Goal: Check status: Check status

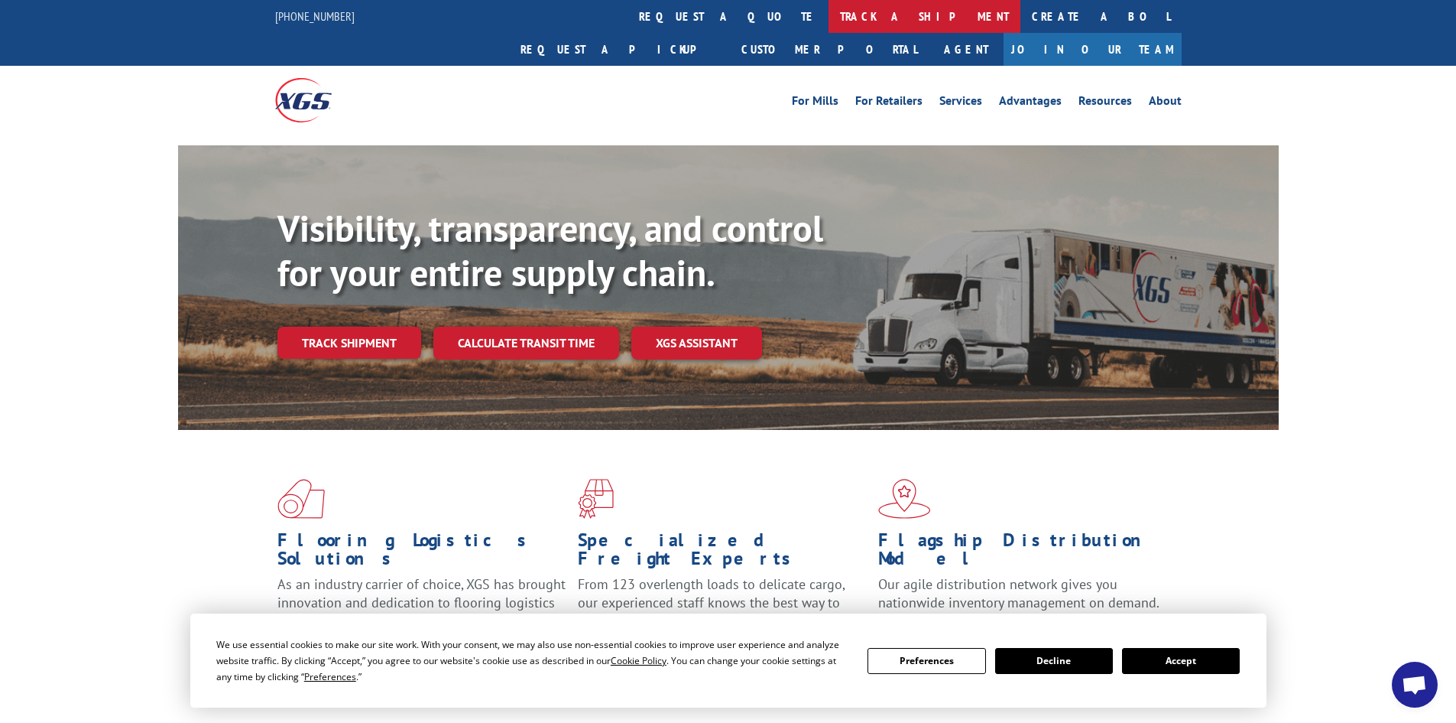
click at [829, 18] on link "track a shipment" at bounding box center [925, 16] width 192 height 33
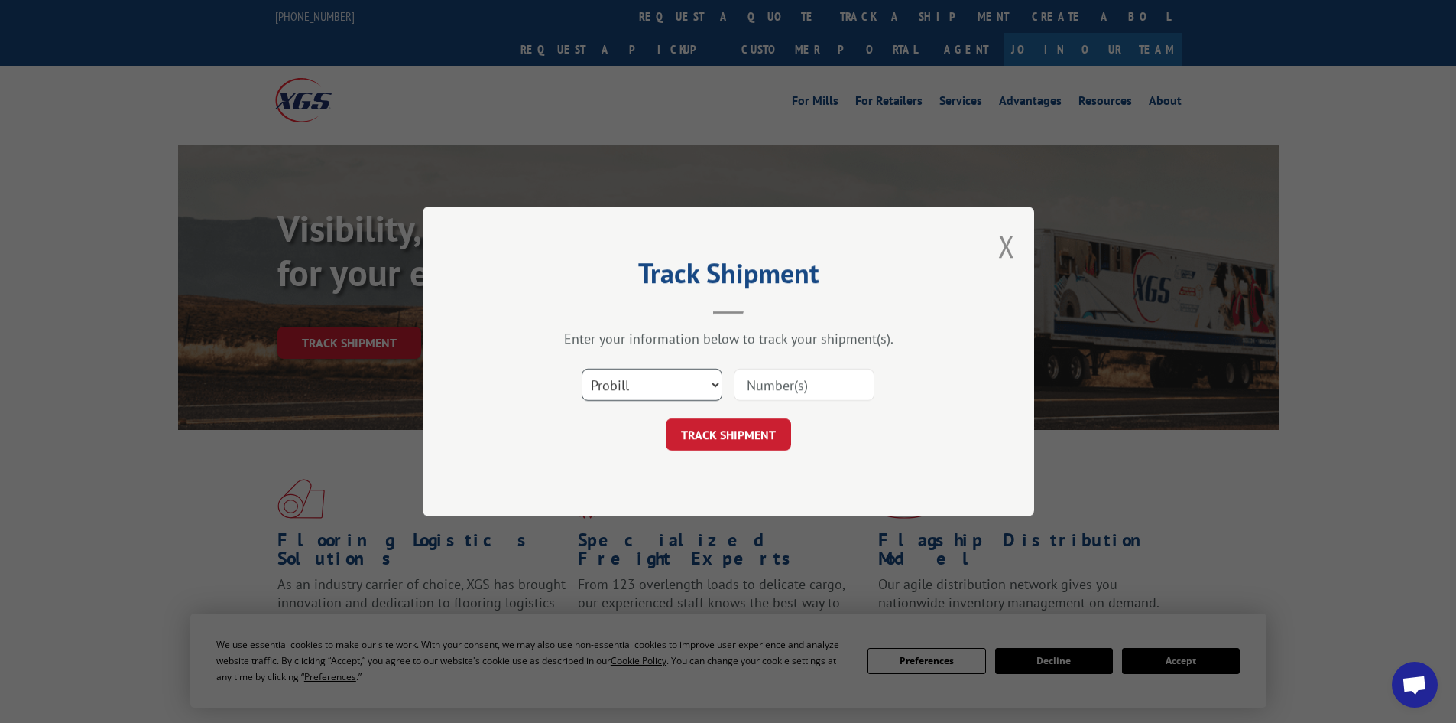
click at [641, 371] on select "Select category... Probill BOL PO" at bounding box center [652, 385] width 141 height 32
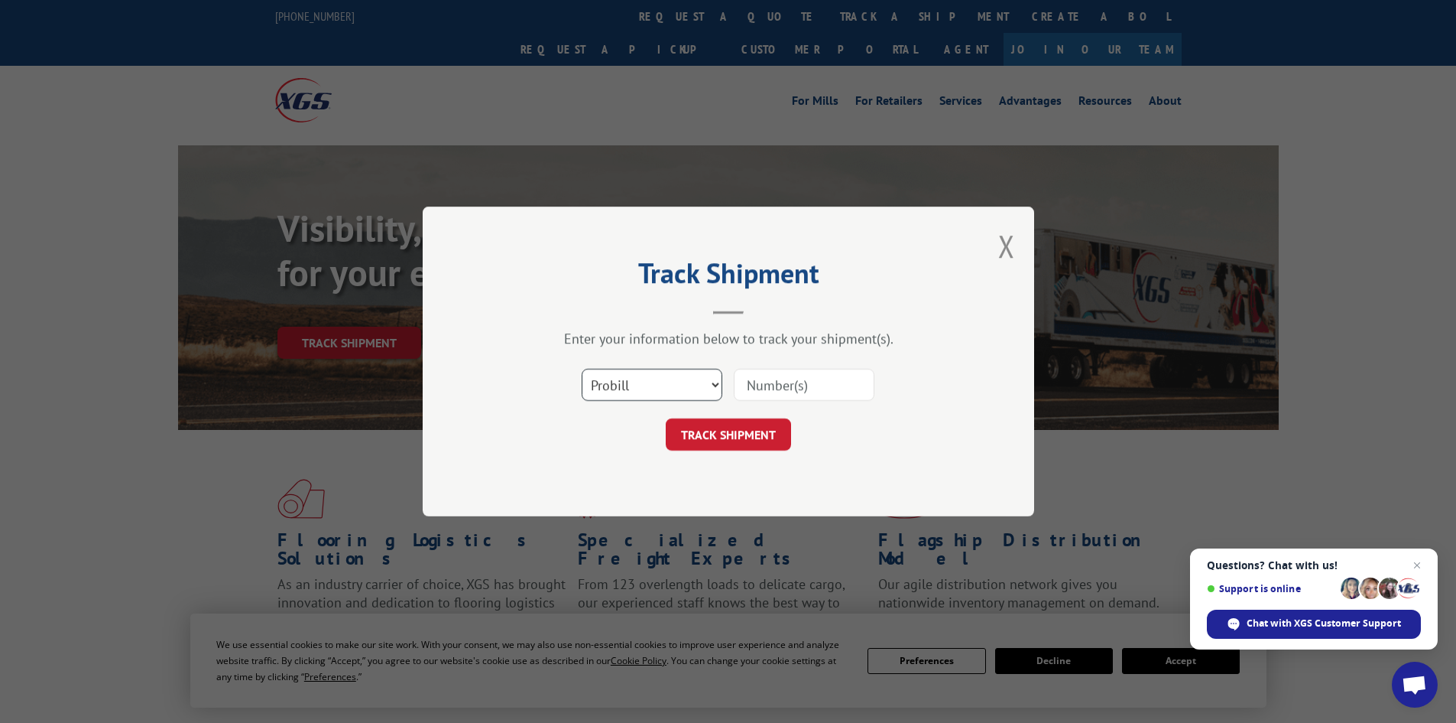
select select "po"
click at [582, 369] on select "Select category... Probill BOL PO" at bounding box center [652, 385] width 141 height 32
click at [1421, 563] on span "Close chat" at bounding box center [1417, 565] width 19 height 19
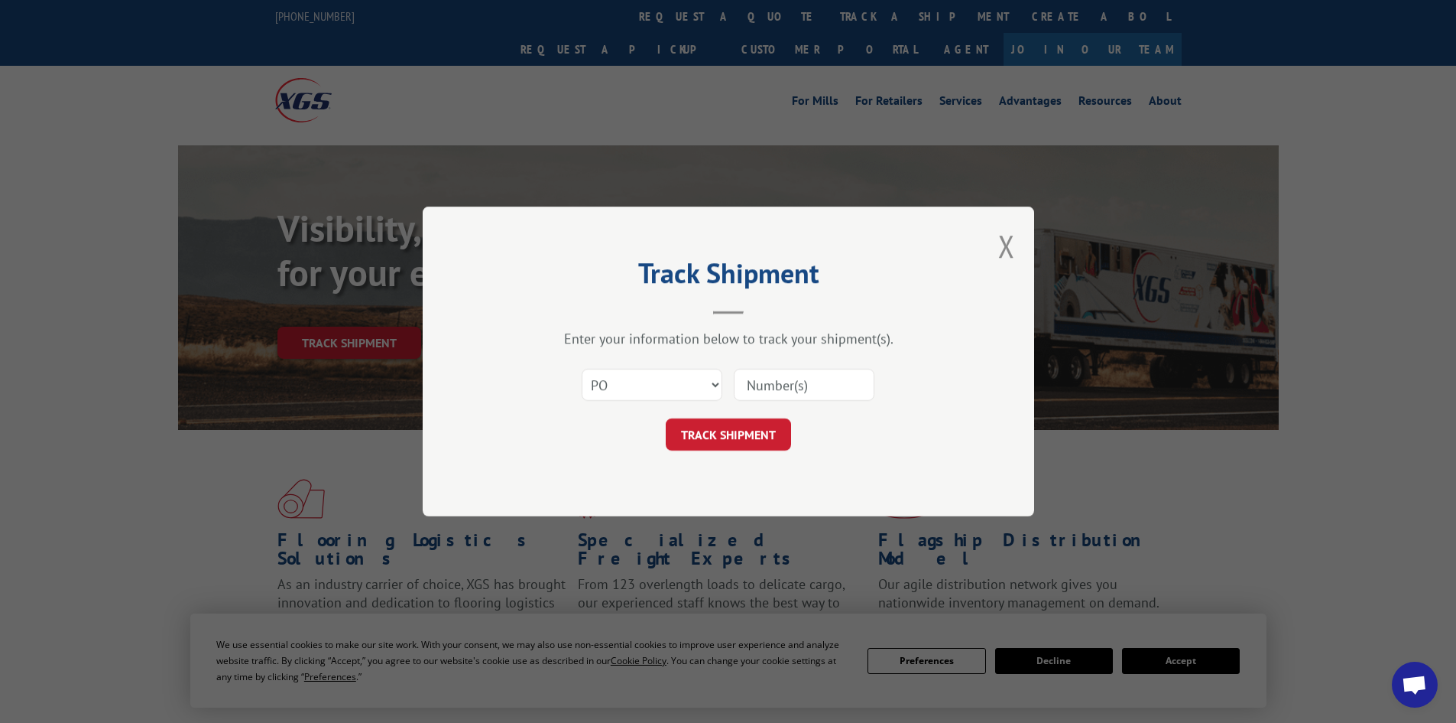
click at [809, 378] on input at bounding box center [804, 385] width 141 height 32
type input "52534038"
click button "TRACK SHIPMENT" at bounding box center [728, 434] width 125 height 32
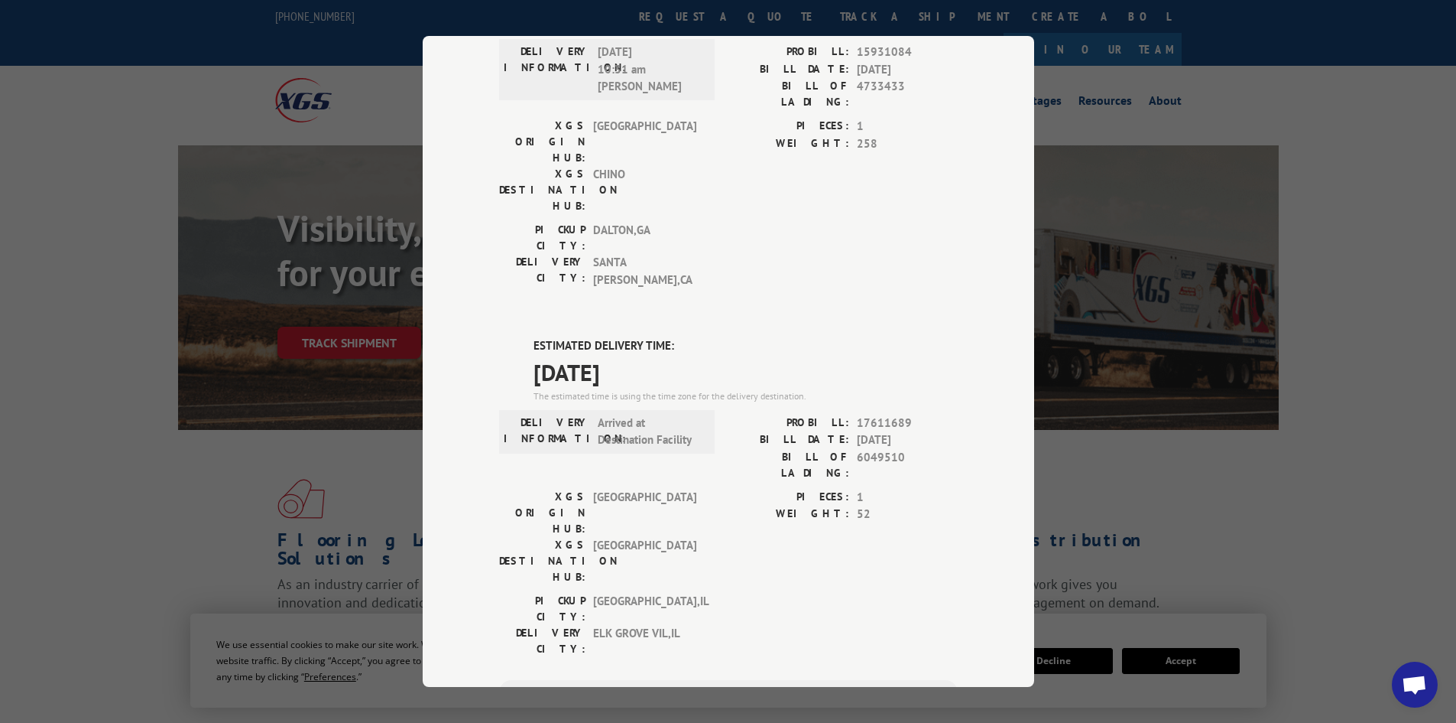
scroll to position [535, 0]
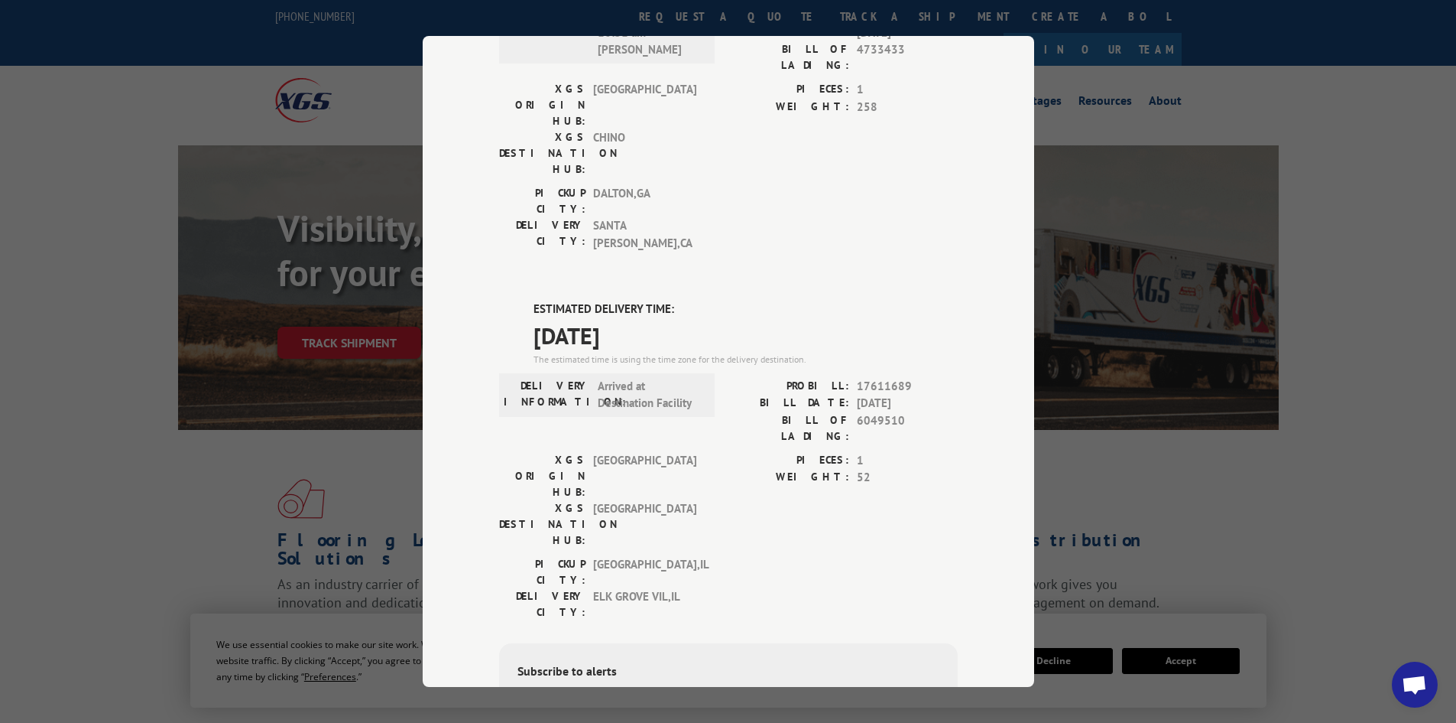
drag, startPoint x: 818, startPoint y: 412, endPoint x: 760, endPoint y: 392, distance: 61.4
click at [760, 661] on div "Subscribe to alerts" at bounding box center [729, 672] width 422 height 22
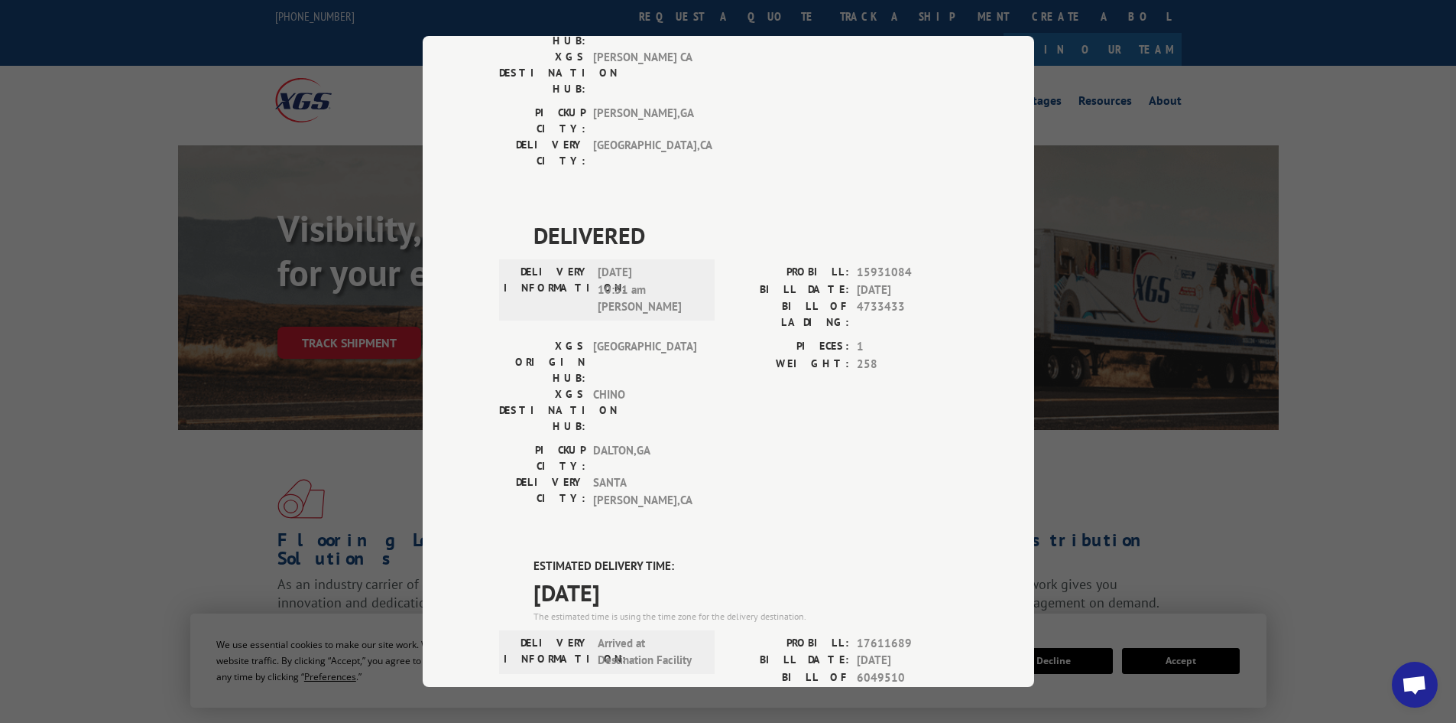
scroll to position [0, 0]
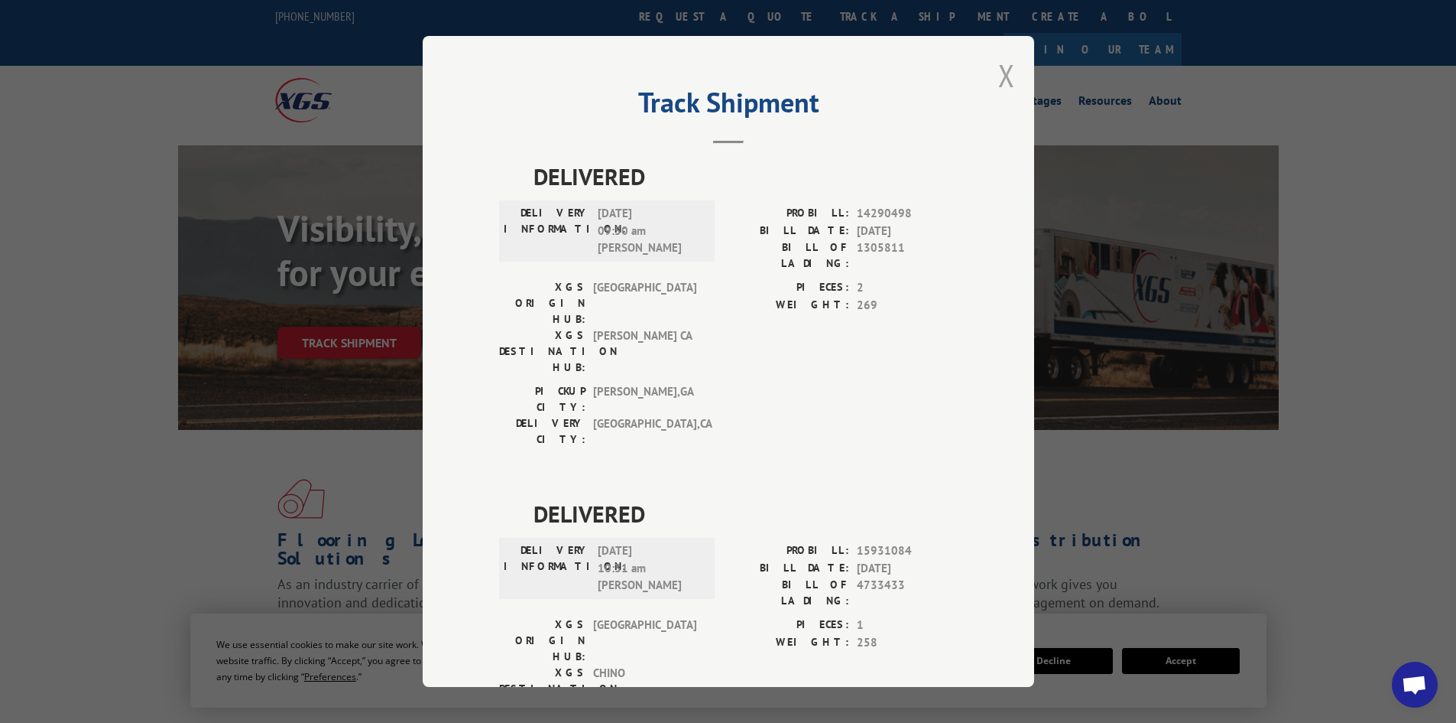
click at [999, 70] on button "Close modal" at bounding box center [1007, 75] width 17 height 41
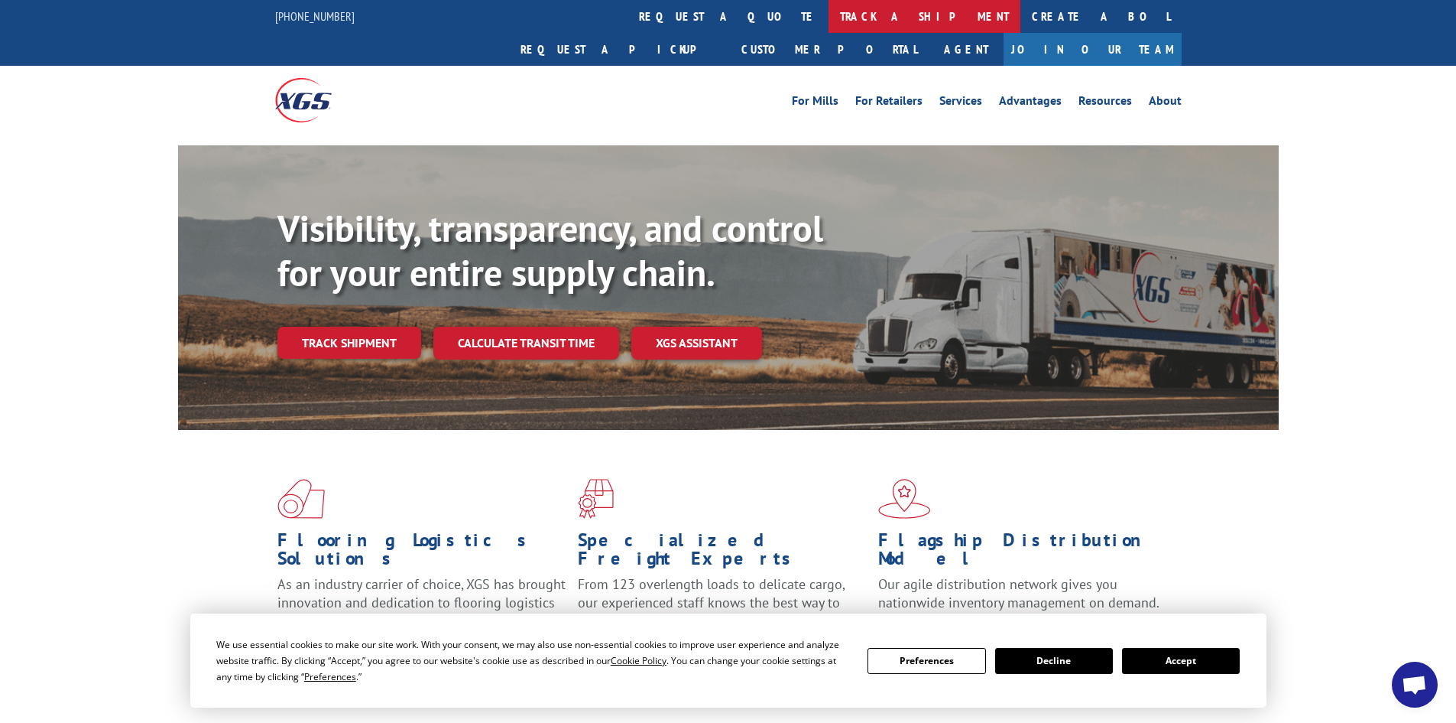
click at [829, 11] on link "track a shipment" at bounding box center [925, 16] width 192 height 33
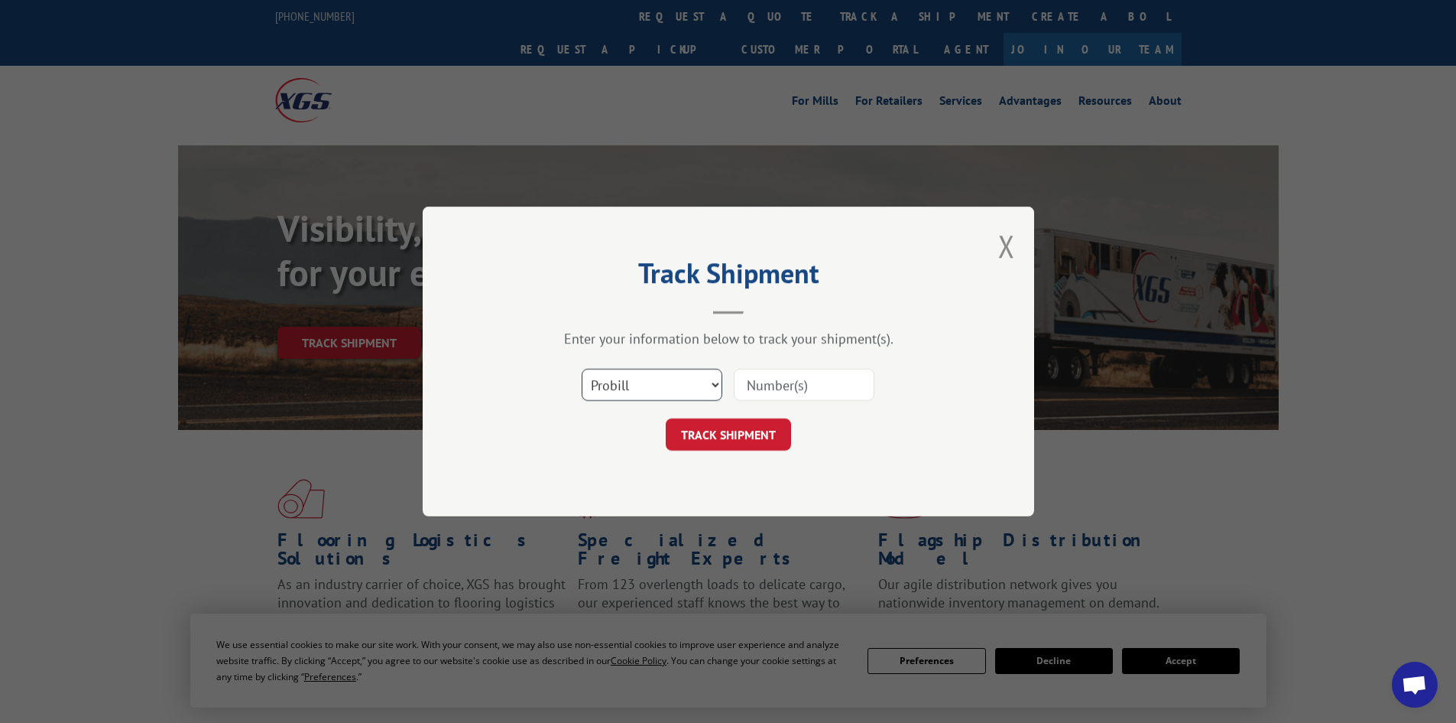
click at [642, 382] on select "Select category... Probill BOL PO" at bounding box center [652, 385] width 141 height 32
select select "po"
click at [582, 369] on select "Select category... Probill BOL PO" at bounding box center [652, 385] width 141 height 32
click at [749, 382] on input at bounding box center [804, 385] width 141 height 32
type input "52533993"
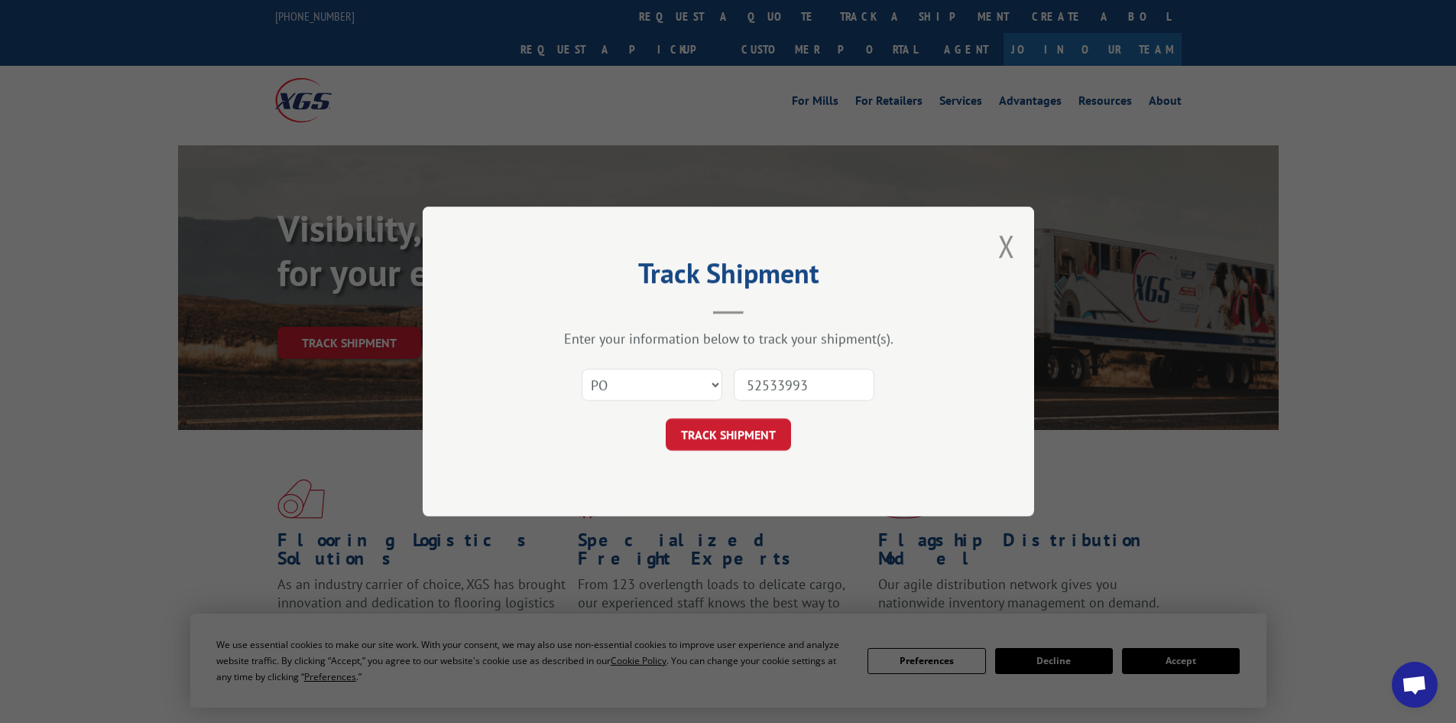
click button "TRACK SHIPMENT" at bounding box center [728, 434] width 125 height 32
